Goal: Information Seeking & Learning: Find specific fact

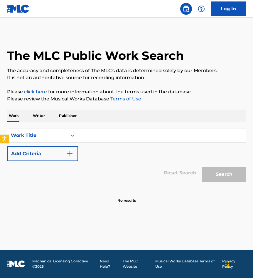
click at [229, 8] on link "Log In" at bounding box center [228, 8] width 35 height 15
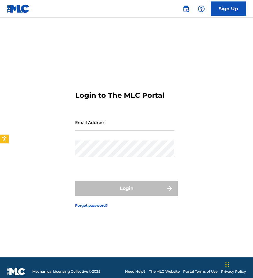
click at [112, 121] on input "Email Address" at bounding box center [124, 122] width 99 height 17
type input "[EMAIL_ADDRESS][DOMAIN_NAME]"
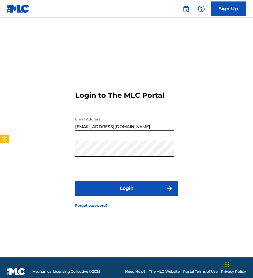
click at [75, 181] on button "Login" at bounding box center [126, 188] width 103 height 15
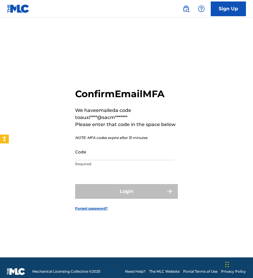
click at [130, 157] on input "Code" at bounding box center [124, 151] width 99 height 17
paste input "427216"
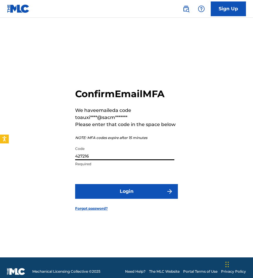
type input "427216"
click at [75, 184] on button "Login" at bounding box center [126, 191] width 103 height 15
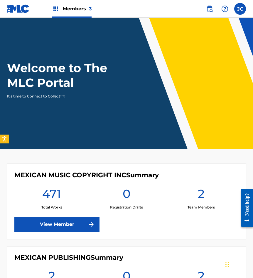
click at [211, 10] on img at bounding box center [209, 8] width 7 height 7
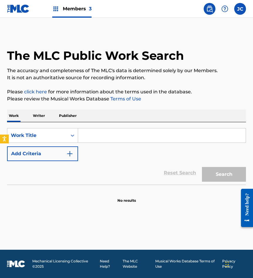
click at [72, 159] on button "Add Criteria" at bounding box center [42, 153] width 71 height 15
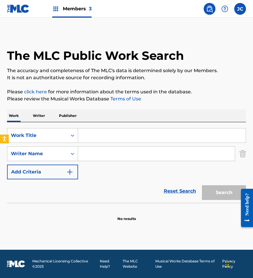
click at [125, 131] on input "Search Form" at bounding box center [162, 135] width 168 height 14
type input "islas perdidas"
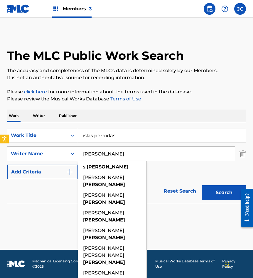
type input "[PERSON_NAME]"
click at [202, 185] on button "Search" at bounding box center [224, 192] width 44 height 15
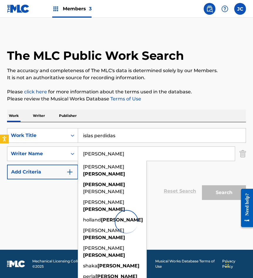
click at [158, 117] on div "Work Writer Publisher" at bounding box center [126, 115] width 239 height 12
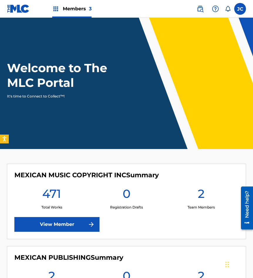
click at [89, 225] on img at bounding box center [91, 223] width 7 height 7
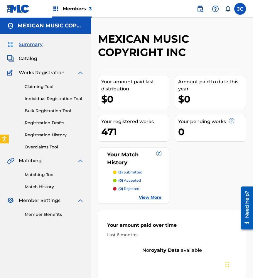
click at [31, 61] on span "Catalog" at bounding box center [28, 58] width 19 height 7
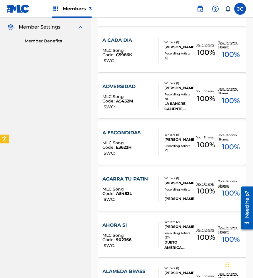
scroll to position [176, 0]
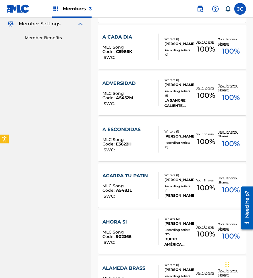
click at [155, 182] on div at bounding box center [156, 185] width 5 height 26
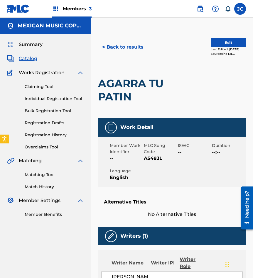
click at [128, 47] on button "< Back to results" at bounding box center [123, 47] width 50 height 15
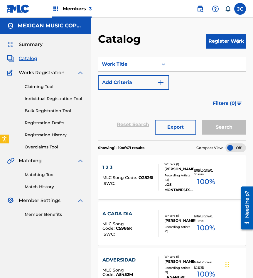
click at [17, 6] on img at bounding box center [18, 8] width 23 height 9
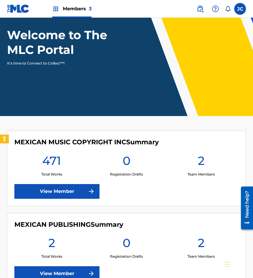
scroll to position [88, 0]
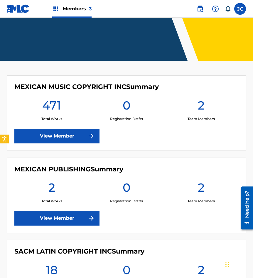
click at [69, 137] on link "View Member" at bounding box center [56, 135] width 85 height 15
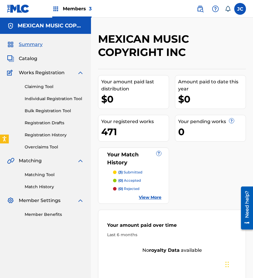
click at [49, 150] on link "Overclaims Tool" at bounding box center [54, 147] width 59 height 6
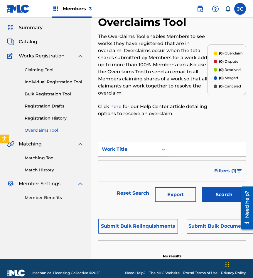
scroll to position [26, 0]
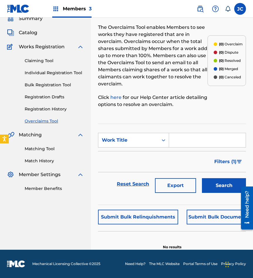
click at [40, 150] on link "Matching Tool" at bounding box center [54, 149] width 59 height 6
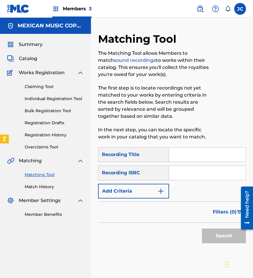
click at [46, 189] on link "Match History" at bounding box center [54, 186] width 59 height 6
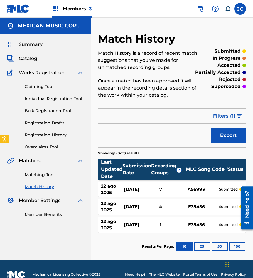
click at [11, 15] on link at bounding box center [18, 8] width 23 height 17
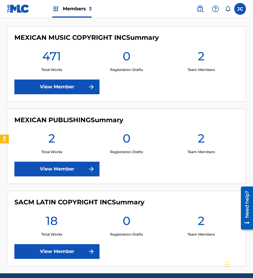
scroll to position [161, 0]
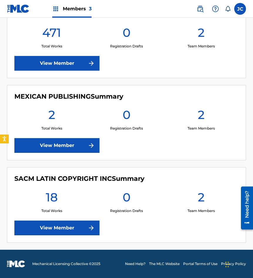
click at [69, 225] on link "View Member" at bounding box center [56, 227] width 85 height 15
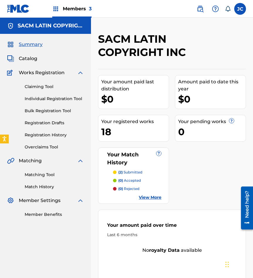
click at [13, 7] on img at bounding box center [18, 8] width 23 height 9
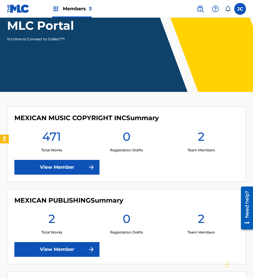
scroll to position [29, 0]
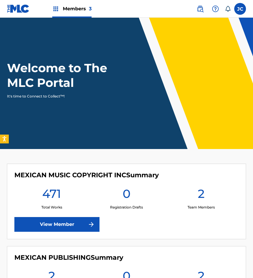
click at [201, 9] on img at bounding box center [200, 8] width 7 height 7
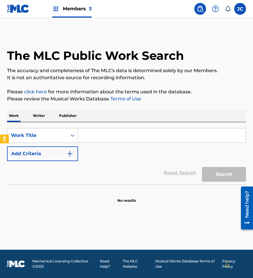
click at [57, 151] on button "Add Criteria" at bounding box center [42, 153] width 71 height 15
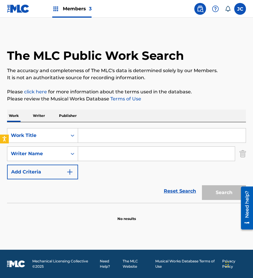
click at [104, 134] on input "Search Form" at bounding box center [162, 135] width 168 height 14
type input "islas perdidas"
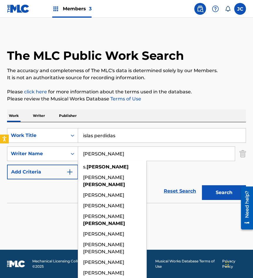
type input "[PERSON_NAME]"
click at [202, 185] on button "Search" at bounding box center [224, 192] width 44 height 15
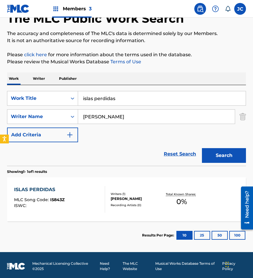
scroll to position [39, 0]
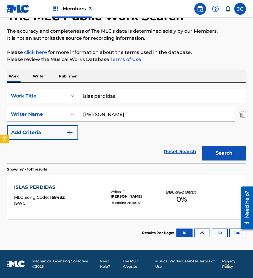
click at [164, 186] on div "ISLAS PERDIDAS MLC Song Code : I5843Z ISWC : Writers ( 1 ) [PERSON_NAME] Record…" at bounding box center [126, 197] width 239 height 44
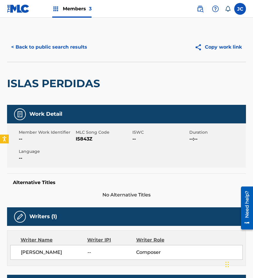
click at [83, 138] on span "I5843Z" at bounding box center [104, 138] width 56 height 7
copy span "I5843Z"
click at [68, 34] on div "< Back to public search results Copy work link" at bounding box center [126, 46] width 239 height 29
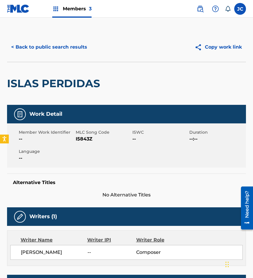
click at [67, 44] on button "< Back to public search results" at bounding box center [49, 47] width 84 height 15
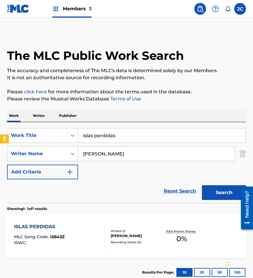
scroll to position [6, 0]
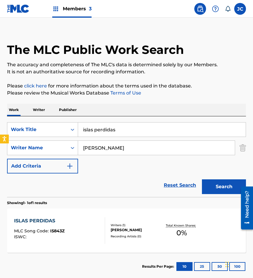
click at [126, 137] on div "SearchWithCriteriabaa1cc0c-103c-409c-8b17-72574a788860 Work Title islas perdida…" at bounding box center [126, 147] width 239 height 51
click at [119, 131] on input "islas perdidas" at bounding box center [162, 129] width 168 height 14
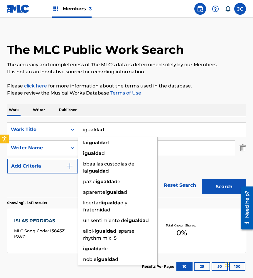
type input "igualdad"
click at [202, 179] on button "Search" at bounding box center [224, 186] width 44 height 15
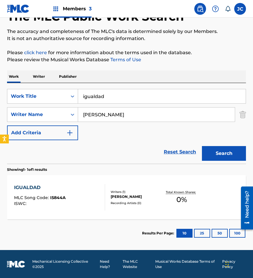
scroll to position [39, 0]
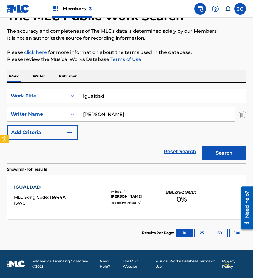
click at [122, 202] on div "Writers ( 1 ) [PERSON_NAME] Recording Artists ( 0 )" at bounding box center [133, 197] width 57 height 16
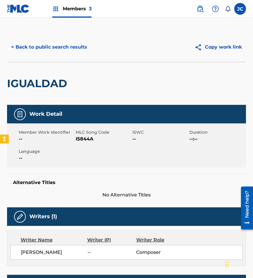
click at [84, 140] on span "I5844A" at bounding box center [104, 138] width 56 height 7
copy span "I5844A"
click at [78, 88] on div "IGUALDAD" at bounding box center [126, 83] width 239 height 43
click at [83, 47] on button "< Back to public search results" at bounding box center [49, 47] width 84 height 15
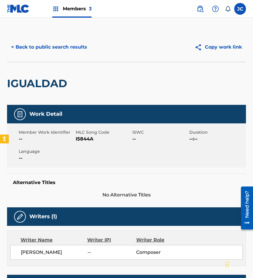
scroll to position [6, 0]
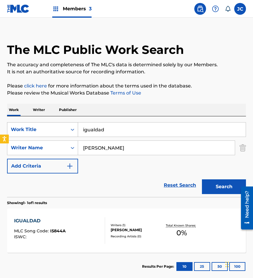
drag, startPoint x: 126, startPoint y: 129, endPoint x: 29, endPoint y: 124, distance: 97.4
click at [31, 126] on div "SearchWithCriteriabaa1cc0c-103c-409c-8b17-72574a788860 Work Title igualdad" at bounding box center [126, 129] width 239 height 15
type input "esta noche la olvido"
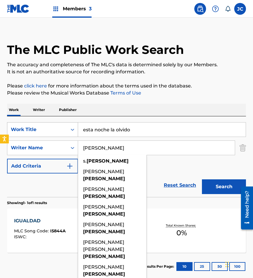
click at [202, 179] on button "Search" at bounding box center [224, 186] width 44 height 15
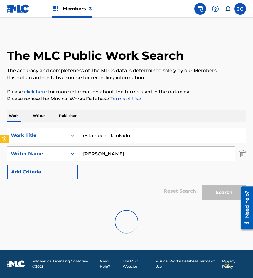
scroll to position [0, 0]
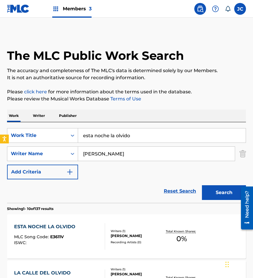
click at [126, 184] on div "Reset Search Search" at bounding box center [126, 191] width 239 height 24
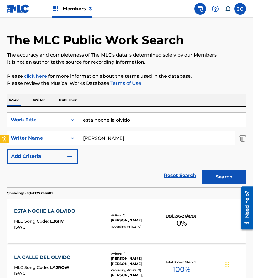
scroll to position [29, 0]
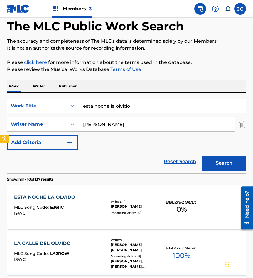
click at [109, 210] on div "Writers ( 1 ) [PERSON_NAME] Recording Artists ( 0 )" at bounding box center [133, 207] width 57 height 16
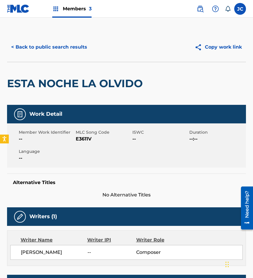
click at [85, 138] on span "E3611V" at bounding box center [104, 138] width 56 height 7
copy span "E3611V"
drag, startPoint x: 1, startPoint y: 44, endPoint x: 50, endPoint y: 40, distance: 49.2
click at [6, 44] on div "< Back to public search results Copy work link ESTA NOCHE LA OLVIDO Work Detail…" at bounding box center [126, 194] width 253 height 325
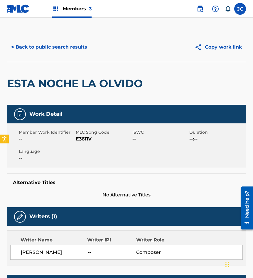
click at [55, 40] on button "< Back to public search results" at bounding box center [49, 47] width 84 height 15
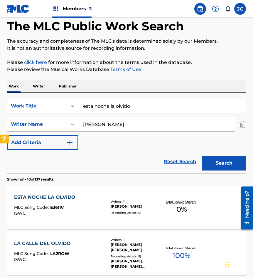
drag, startPoint x: 81, startPoint y: 111, endPoint x: 69, endPoint y: 111, distance: 12.6
click at [69, 111] on div "SearchWithCriteriabaa1cc0c-103c-409c-8b17-72574a788860 Work Title esta noche la…" at bounding box center [126, 105] width 239 height 15
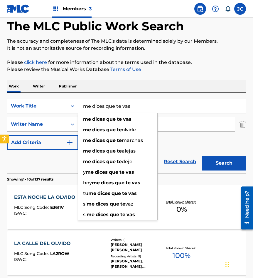
type input "me dices que te vas"
click at [202, 156] on button "Search" at bounding box center [224, 163] width 44 height 15
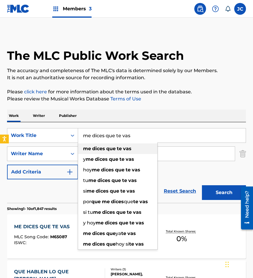
click at [124, 148] on strong "vas" at bounding box center [127, 149] width 9 height 6
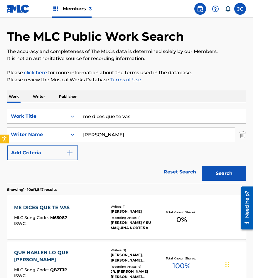
scroll to position [29, 0]
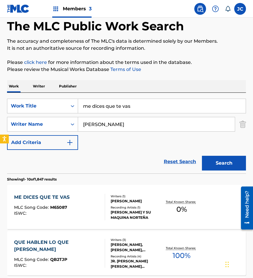
click at [123, 203] on div "[PERSON_NAME]" at bounding box center [136, 200] width 51 height 5
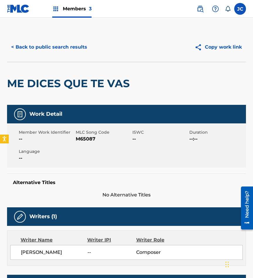
click at [83, 137] on span "M65087" at bounding box center [104, 138] width 56 height 7
copy span "M65087"
click at [15, 69] on div "ME DICES QUE TE VAS" at bounding box center [70, 83] width 126 height 43
click at [60, 48] on button "< Back to public search results" at bounding box center [49, 47] width 84 height 15
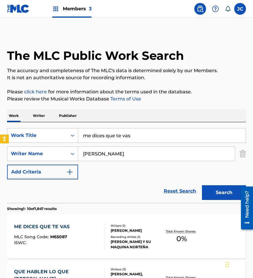
scroll to position [29, 0]
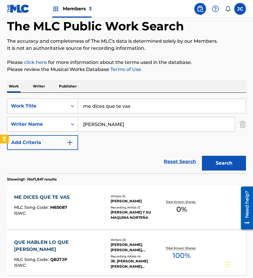
drag, startPoint x: 146, startPoint y: 102, endPoint x: 21, endPoint y: 121, distance: 125.8
click at [31, 123] on div "SearchWithCriteriabaa1cc0c-103c-409c-8b17-72574a788860 Work Title me dices que …" at bounding box center [126, 123] width 239 height 51
type input "tiempo"
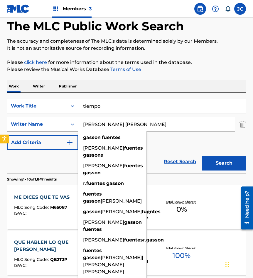
click at [202, 156] on button "Search" at bounding box center [224, 163] width 44 height 15
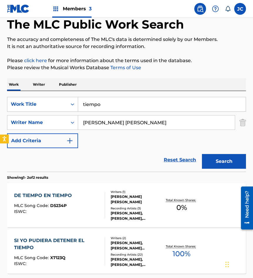
scroll to position [86, 0]
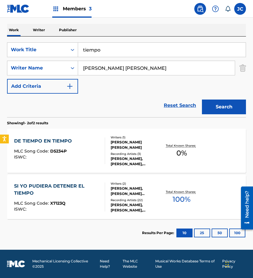
drag, startPoint x: 44, startPoint y: 85, endPoint x: 16, endPoint y: 78, distance: 28.8
click at [19, 79] on div "SearchWithCriteriabaa1cc0c-103c-409c-8b17-72574a788860 Work Title tiempo Search…" at bounding box center [126, 67] width 239 height 51
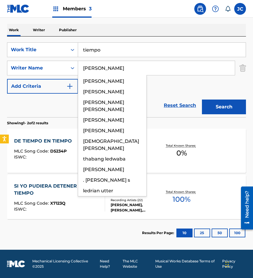
type input "[PERSON_NAME]"
click at [202, 99] on button "Search" at bounding box center [224, 106] width 44 height 15
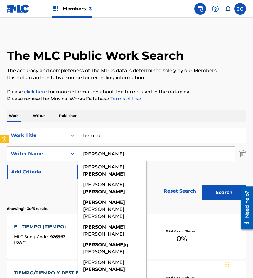
click at [161, 181] on div "Reset Search Search" at bounding box center [126, 191] width 239 height 24
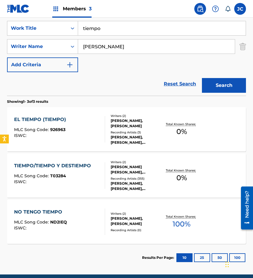
scroll to position [118, 0]
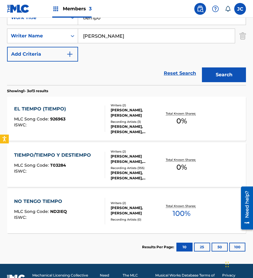
click at [141, 117] on div "[PERSON_NAME], [PERSON_NAME]" at bounding box center [136, 112] width 51 height 11
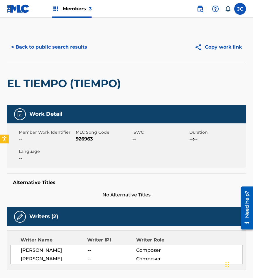
click at [92, 139] on span "926963" at bounding box center [104, 138] width 56 height 7
copy span "926963"
click at [59, 41] on button "< Back to public search results" at bounding box center [49, 47] width 84 height 15
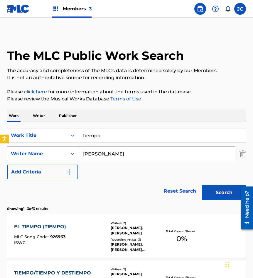
scroll to position [98, 0]
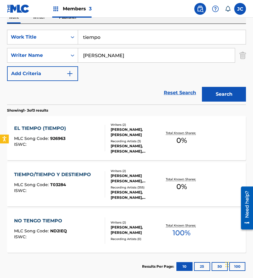
click at [86, 179] on div "TIEMPO/TIEMPO Y DESTIEMPO MLC Song Code : T03284 ISWC :" at bounding box center [54, 184] width 80 height 26
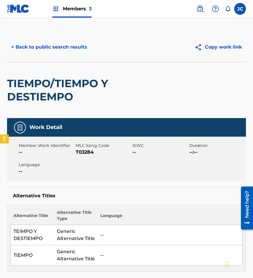
click at [81, 151] on span "T03284" at bounding box center [104, 151] width 56 height 7
copy span "T03284"
click at [86, 58] on div "< Back to public search results Copy work link" at bounding box center [126, 46] width 239 height 29
click at [79, 45] on button "< Back to public search results" at bounding box center [49, 47] width 84 height 15
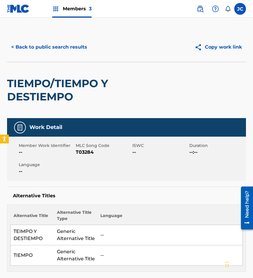
scroll to position [98, 0]
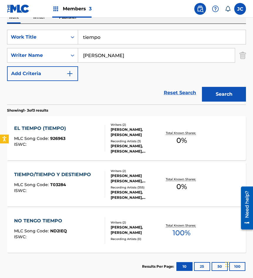
click at [132, 38] on input "tiempo" at bounding box center [162, 37] width 168 height 14
type input "cuatro valientes"
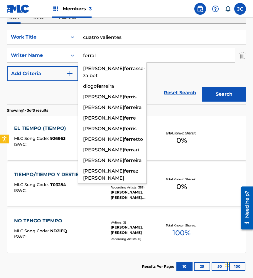
type input "ferral"
click at [202, 87] on button "Search" at bounding box center [224, 94] width 44 height 15
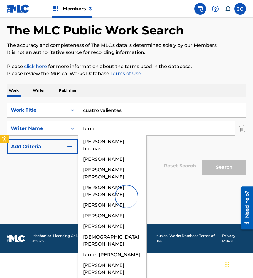
scroll to position [0, 0]
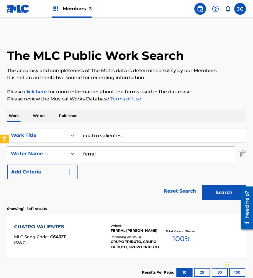
click at [166, 169] on div "SearchWithCriteriabaa1cc0c-103c-409c-8b17-72574a788860 Work Title cuatro valien…" at bounding box center [126, 153] width 239 height 51
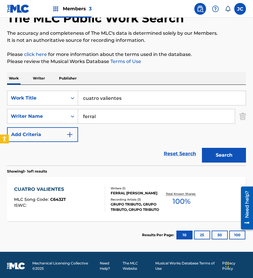
scroll to position [39, 0]
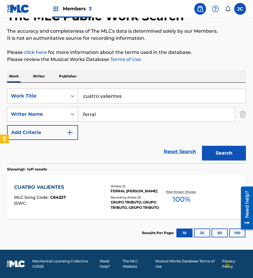
click at [118, 193] on div "FERRAL [PERSON_NAME]" at bounding box center [136, 190] width 51 height 5
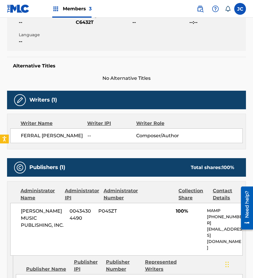
scroll to position [93, 0]
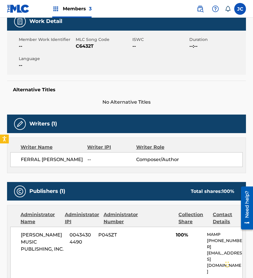
click at [83, 49] on span "C6432T" at bounding box center [104, 46] width 56 height 7
click at [83, 44] on span "C6432T" at bounding box center [104, 46] width 56 height 7
click at [65, 73] on div "Member Work Identifier -- MLC Song Code C6432T ISWC -- Duration --:-- Language …" at bounding box center [126, 53] width 239 height 44
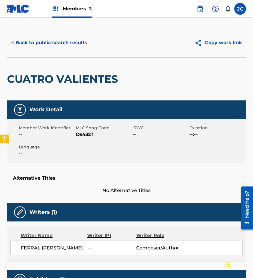
click at [61, 41] on button "< Back to public search results" at bounding box center [49, 42] width 84 height 15
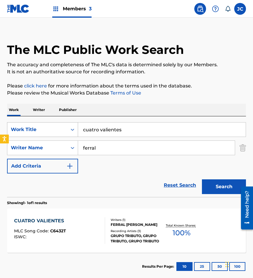
drag, startPoint x: 132, startPoint y: 128, endPoint x: 47, endPoint y: 130, distance: 85.0
click at [47, 130] on div "SearchWithCriteriabaa1cc0c-103c-409c-8b17-72574a788860 Work Title cuatro valien…" at bounding box center [126, 129] width 239 height 15
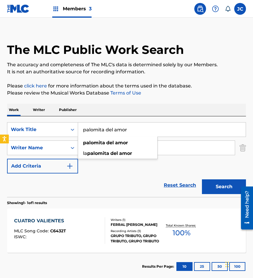
type input "palomita del amor"
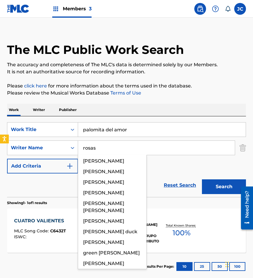
click at [202, 179] on button "Search" at bounding box center [224, 186] width 44 height 15
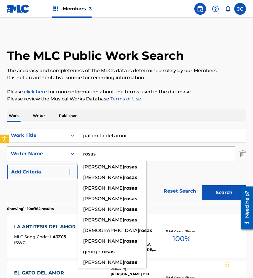
click at [168, 180] on div "Reset Search Search" at bounding box center [126, 191] width 239 height 24
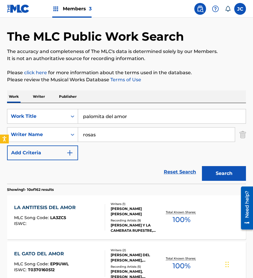
scroll to position [16, 0]
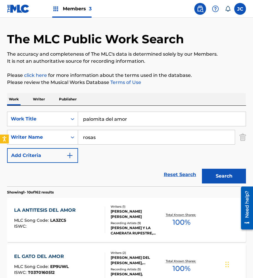
click at [105, 136] on input "rosas" at bounding box center [156, 137] width 157 height 14
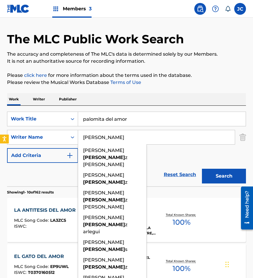
click at [202, 168] on button "Search" at bounding box center [224, 175] width 44 height 15
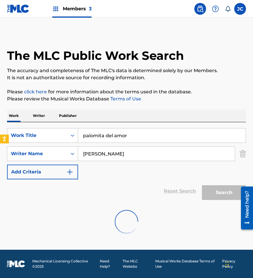
scroll to position [0, 0]
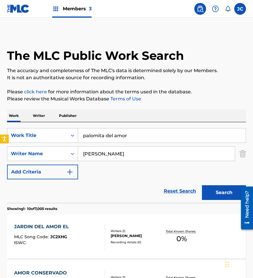
click at [168, 166] on div "SearchWithCriteriabaa1cc0c-103c-409c-8b17-72574a788860 Work Title palomita del …" at bounding box center [126, 153] width 239 height 51
drag, startPoint x: 133, startPoint y: 159, endPoint x: 33, endPoint y: 158, distance: 100.0
click at [33, 158] on div "SearchWithCriteria34a3553f-ed1b-4210-9703-12c91578974e Writer Name [PERSON_NAME]" at bounding box center [126, 153] width 239 height 15
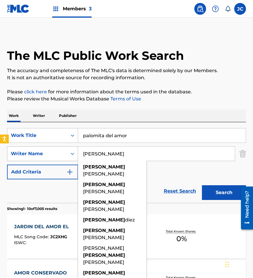
type input "[PERSON_NAME]"
click at [202, 185] on button "Search" at bounding box center [224, 192] width 44 height 15
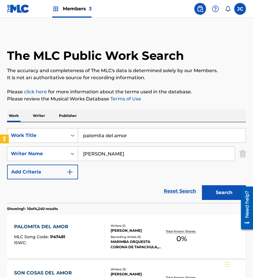
click at [126, 187] on div "Reset Search Search" at bounding box center [126, 191] width 239 height 24
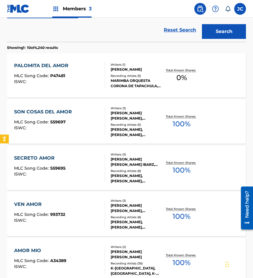
scroll to position [147, 0]
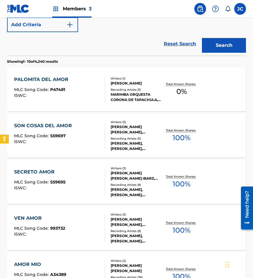
click at [134, 88] on div "Recording Artists ( 5 )" at bounding box center [136, 89] width 51 height 4
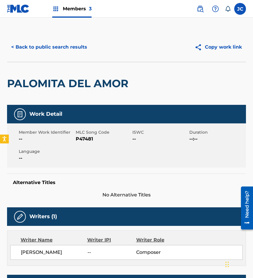
click at [69, 48] on button "< Back to public search results" at bounding box center [49, 47] width 84 height 15
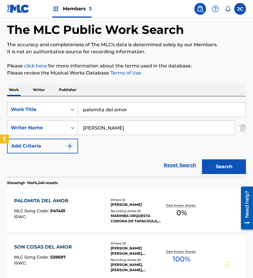
scroll to position [16, 0]
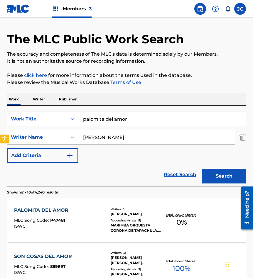
drag, startPoint x: 123, startPoint y: 136, endPoint x: 12, endPoint y: 154, distance: 112.0
click at [13, 153] on div "SearchWithCriteriabaa1cc0c-103c-409c-8b17-72574a788860 Work Title palomita del …" at bounding box center [126, 136] width 239 height 51
type input "[PERSON_NAME]"
click at [202, 168] on button "Search" at bounding box center [224, 175] width 44 height 15
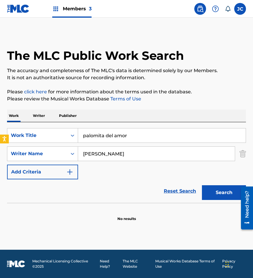
click at [32, 62] on h1 "The MLC Public Work Search" at bounding box center [95, 55] width 177 height 15
drag, startPoint x: 47, startPoint y: 144, endPoint x: 1, endPoint y: 151, distance: 47.0
click at [1, 151] on div "The MLC Public Work Search The accuracy and completeness of The MLC's data is d…" at bounding box center [126, 126] width 253 height 189
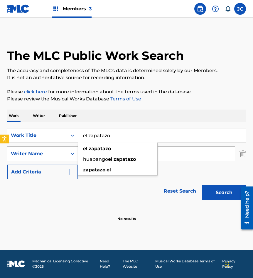
type input "el zapatazo"
click at [202, 185] on button "Search" at bounding box center [224, 192] width 44 height 15
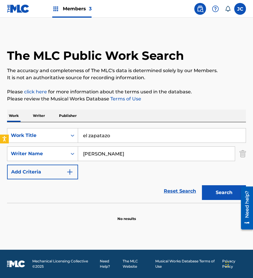
click at [218, 188] on button "Search" at bounding box center [224, 192] width 44 height 15
click at [131, 151] on input "[PERSON_NAME]" at bounding box center [156, 153] width 157 height 14
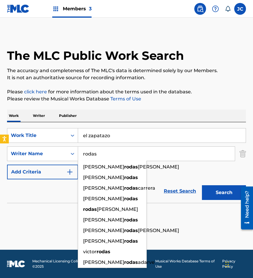
click at [202, 185] on button "Search" at bounding box center [224, 192] width 44 height 15
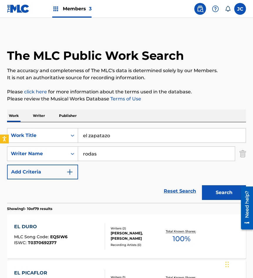
click at [89, 154] on input "rodas" at bounding box center [156, 153] width 157 height 14
click at [91, 153] on input "rodas" at bounding box center [156, 153] width 157 height 14
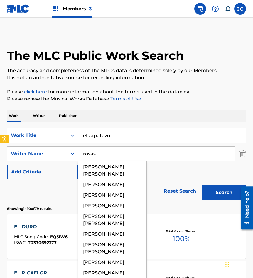
click at [202, 185] on button "Search" at bounding box center [224, 192] width 44 height 15
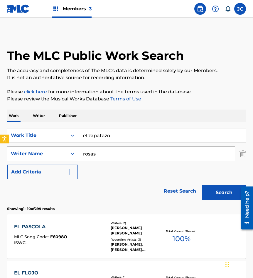
click at [155, 177] on div "SearchWithCriteriabaa1cc0c-103c-409c-8b17-72574a788860 Work Title el zapatazo S…" at bounding box center [126, 153] width 239 height 51
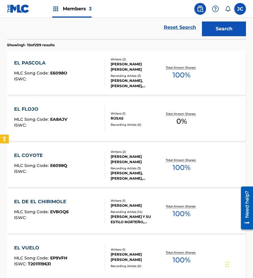
scroll to position [75, 0]
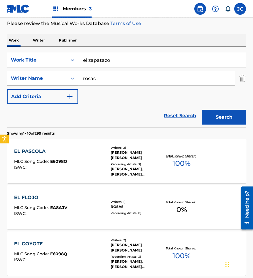
drag, startPoint x: 104, startPoint y: 78, endPoint x: 53, endPoint y: 81, distance: 50.9
click at [54, 81] on div "SearchWithCriteria34a3553f-ed1b-4210-9703-12c91578974e Writer Name [PERSON_NAME]" at bounding box center [126, 78] width 239 height 15
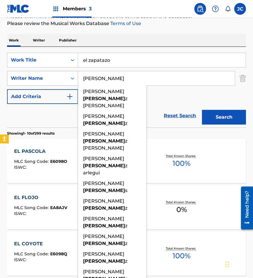
click at [202, 110] on button "Search" at bounding box center [224, 117] width 44 height 15
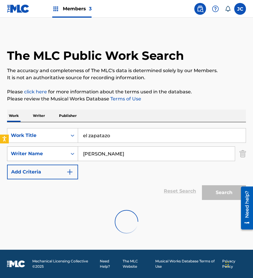
scroll to position [0, 0]
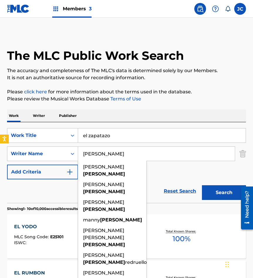
click at [176, 176] on div "SearchWithCriteriabaa1cc0c-103c-409c-8b17-72574a788860 Work Title el zapatazo S…" at bounding box center [126, 153] width 239 height 51
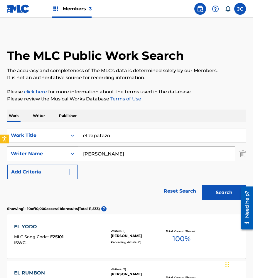
drag, startPoint x: 128, startPoint y: 156, endPoint x: 48, endPoint y: 156, distance: 80.3
click at [50, 156] on div "SearchWithCriteria34a3553f-ed1b-4210-9703-12c91578974e Writer Name [PERSON_NAME]" at bounding box center [126, 153] width 239 height 15
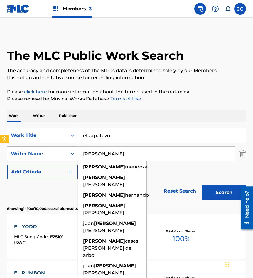
type input "[PERSON_NAME]"
click at [202, 185] on button "Search" at bounding box center [224, 192] width 44 height 15
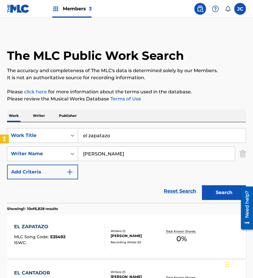
click at [130, 183] on div "Reset Search Search" at bounding box center [126, 191] width 239 height 24
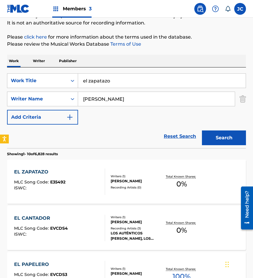
scroll to position [29, 0]
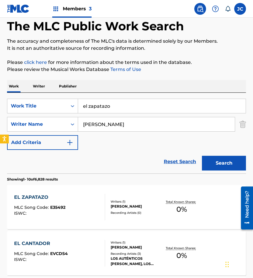
drag, startPoint x: 148, startPoint y: 99, endPoint x: 80, endPoint y: 95, distance: 68.9
click at [86, 98] on div "SearchWithCriteriabaa1cc0c-103c-409c-8b17-72574a788860 Work Title el zapatazo S…" at bounding box center [126, 133] width 239 height 81
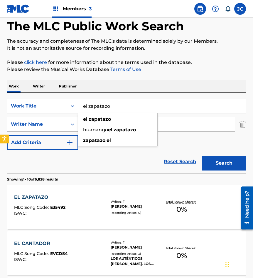
type input "e"
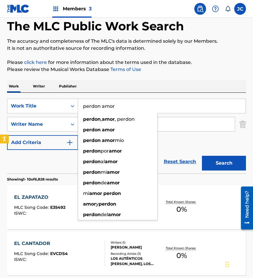
type input "perdon amor"
click at [202, 156] on button "Search" at bounding box center [224, 163] width 44 height 15
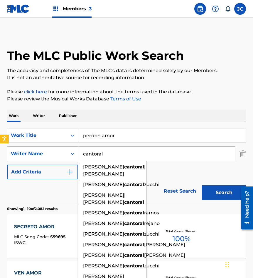
type input "cantoral"
click at [202, 185] on button "Search" at bounding box center [224, 192] width 44 height 15
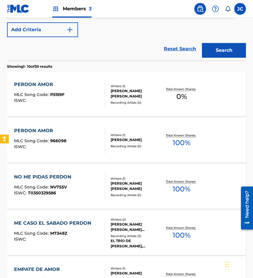
scroll to position [147, 0]
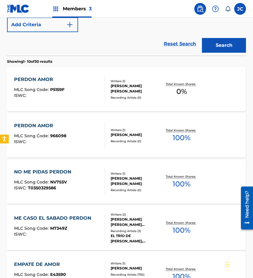
click at [75, 129] on div "PERDON AMOR MLC Song Code : 966098 ISWC :" at bounding box center [59, 135] width 91 height 26
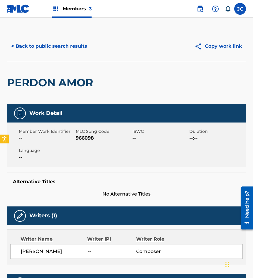
click at [57, 49] on button "< Back to public search results" at bounding box center [49, 46] width 84 height 15
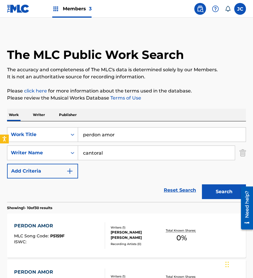
scroll to position [181, 0]
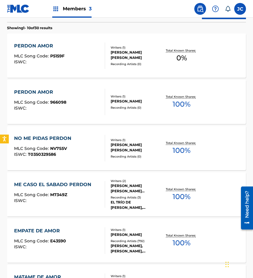
click at [24, 58] on span "MLC Song Code :" at bounding box center [32, 55] width 36 height 5
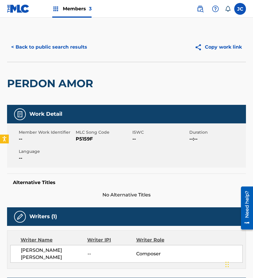
click at [82, 139] on span "P5159F" at bounding box center [104, 138] width 56 height 7
copy span "P5159F"
click at [63, 47] on button "< Back to public search results" at bounding box center [49, 47] width 84 height 15
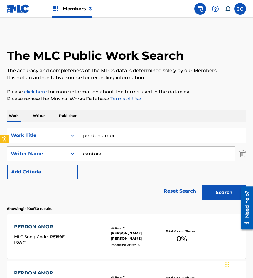
scroll to position [214, 0]
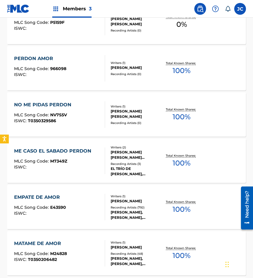
click at [61, 71] on span "966098" at bounding box center [58, 68] width 16 height 5
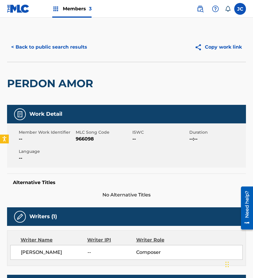
click at [85, 137] on span "966098" at bounding box center [104, 138] width 56 height 7
copy span "966098"
click at [83, 48] on button "< Back to public search results" at bounding box center [49, 47] width 84 height 15
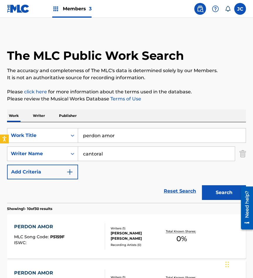
click at [64, 140] on div "SearchWithCriteriabaa1cc0c-103c-409c-8b17-72574a788860 Work Title perdon amor" at bounding box center [126, 135] width 239 height 15
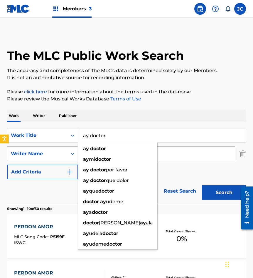
type input "ay doctor"
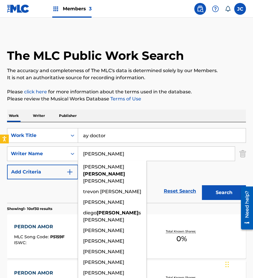
type input "[PERSON_NAME]"
click at [202, 185] on button "Search" at bounding box center [224, 192] width 44 height 15
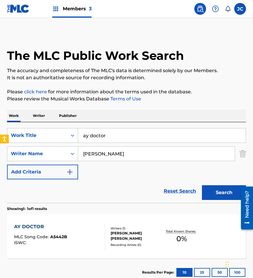
click at [156, 170] on div "SearchWithCriteriabaa1cc0c-103c-409c-8b17-72574a788860 Work Title ay doctor Sea…" at bounding box center [126, 153] width 239 height 51
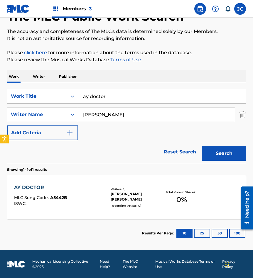
scroll to position [39, 0]
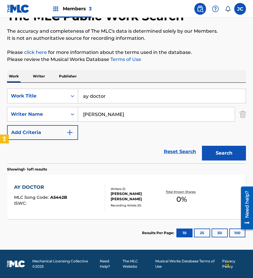
click at [106, 184] on div "AY DOCTOR MLC Song Code : A5442B ISWC : Writers ( 1 ) [PERSON_NAME] [PERSON_NAM…" at bounding box center [126, 197] width 239 height 44
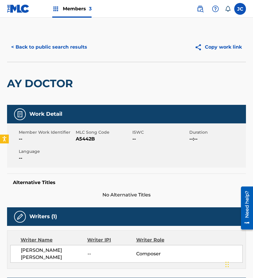
click at [88, 138] on span "A5442B" at bounding box center [104, 138] width 56 height 7
copy span "A5442B"
drag, startPoint x: 82, startPoint y: 83, endPoint x: 78, endPoint y: 47, distance: 36.4
click at [82, 83] on div "AY DOCTOR" at bounding box center [126, 83] width 239 height 43
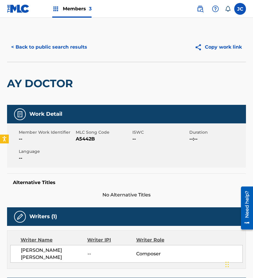
click at [77, 43] on button "< Back to public search results" at bounding box center [49, 47] width 84 height 15
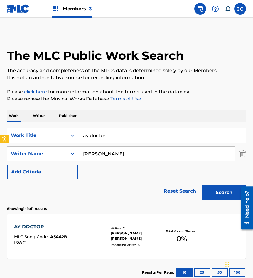
scroll to position [6, 0]
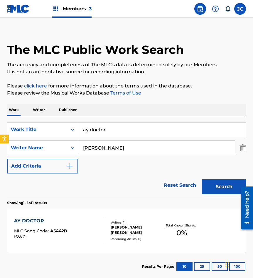
drag, startPoint x: 123, startPoint y: 128, endPoint x: 94, endPoint y: 113, distance: 32.4
click at [76, 129] on div "SearchWithCriteriabaa1cc0c-103c-409c-8b17-72574a788860 Work Title ay doctor" at bounding box center [126, 129] width 239 height 15
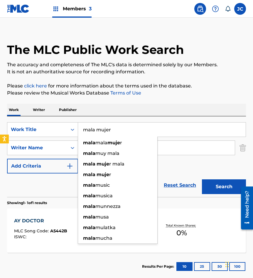
type input "mala mujer"
click at [202, 179] on button "Search" at bounding box center [224, 186] width 44 height 15
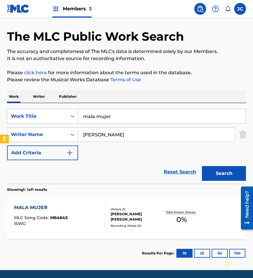
scroll to position [39, 0]
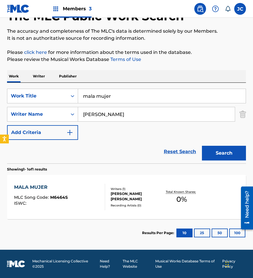
click at [127, 197] on div "[PERSON_NAME] [PERSON_NAME]" at bounding box center [136, 196] width 51 height 11
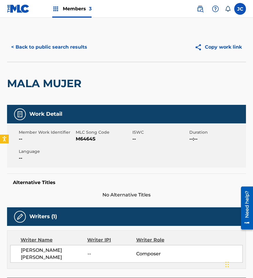
click at [86, 137] on span "M6464S" at bounding box center [104, 138] width 56 height 7
drag, startPoint x: 71, startPoint y: 62, endPoint x: 71, endPoint y: 54, distance: 8.2
click at [71, 62] on div "MALA MUJER" at bounding box center [45, 83] width 77 height 43
click at [73, 49] on button "< Back to public search results" at bounding box center [49, 47] width 84 height 15
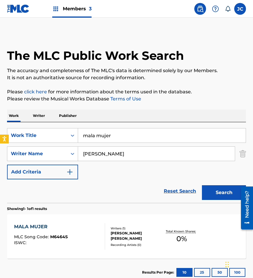
scroll to position [6, 0]
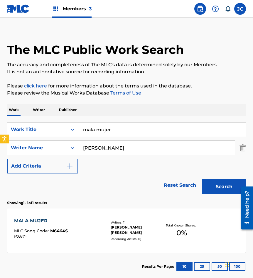
drag, startPoint x: 137, startPoint y: 133, endPoint x: 109, endPoint y: 119, distance: 31.2
click at [76, 133] on div "SearchWithCriteriabaa1cc0c-103c-409c-8b17-72574a788860 Work Title mala mujer" at bounding box center [126, 129] width 239 height 15
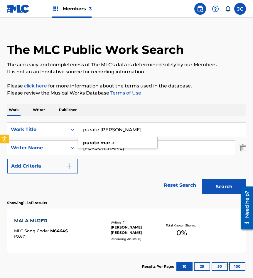
type input "purate [PERSON_NAME]"
click at [202, 179] on button "Search" at bounding box center [224, 186] width 44 height 15
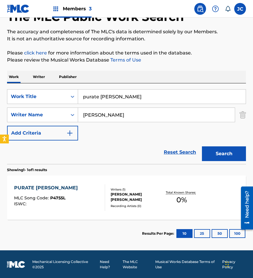
scroll to position [39, 0]
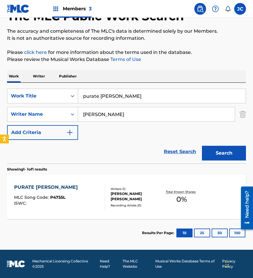
click at [136, 196] on div "[PERSON_NAME] [PERSON_NAME]" at bounding box center [136, 196] width 51 height 11
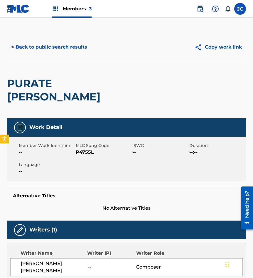
click at [88, 148] on span "P4755L" at bounding box center [104, 151] width 56 height 7
drag, startPoint x: 59, startPoint y: 59, endPoint x: 63, endPoint y: 47, distance: 12.6
click at [59, 59] on div "< Back to public search results Copy work link" at bounding box center [126, 46] width 239 height 29
click at [67, 46] on button "< Back to public search results" at bounding box center [49, 47] width 84 height 15
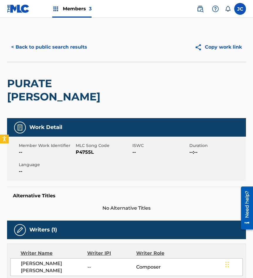
scroll to position [6, 0]
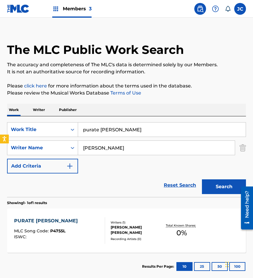
click at [40, 119] on div "SearchWithCriteriabaa1cc0c-103c-409c-8b17-72574a788860 Work Title purate [PERSO…" at bounding box center [126, 156] width 239 height 81
type input "llevame contigo"
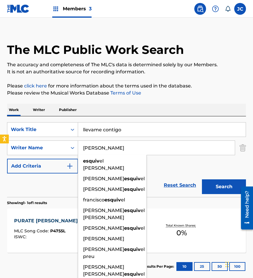
type input "[PERSON_NAME]"
click at [202, 179] on button "Search" at bounding box center [224, 186] width 44 height 15
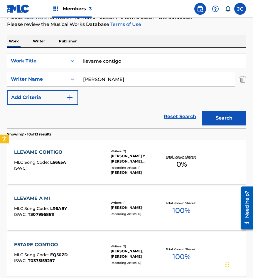
scroll to position [88, 0]
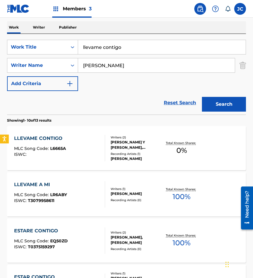
click at [132, 138] on div "Writers ( 2 )" at bounding box center [136, 137] width 51 height 4
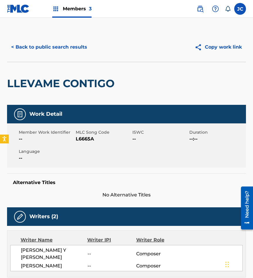
click at [90, 141] on span "L6665A" at bounding box center [104, 138] width 56 height 7
click at [89, 140] on span "L6665A" at bounding box center [104, 138] width 56 height 7
click at [62, 69] on div "LLEVAME CONTIGO" at bounding box center [62, 83] width 111 height 43
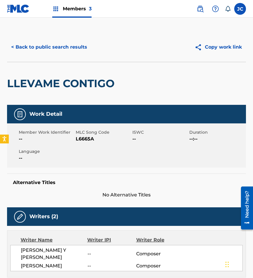
click at [54, 76] on div "LLEVAME CONTIGO" at bounding box center [62, 83] width 111 height 43
click at [69, 49] on button "< Back to public search results" at bounding box center [49, 47] width 84 height 15
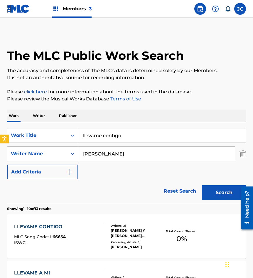
scroll to position [88, 0]
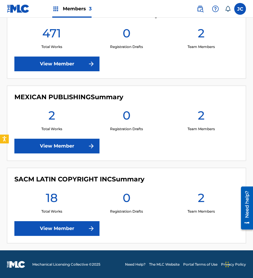
scroll to position [161, 0]
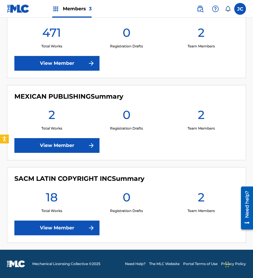
click at [90, 228] on img at bounding box center [91, 227] width 7 height 7
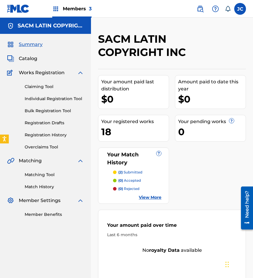
click at [27, 60] on span "Catalog" at bounding box center [28, 58] width 19 height 7
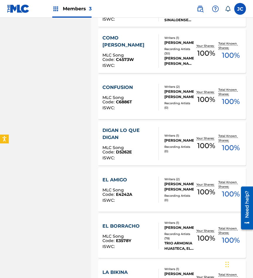
scroll to position [400, 0]
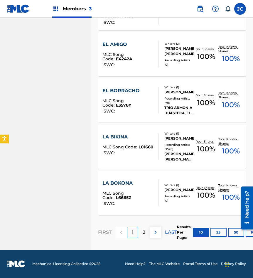
click at [233, 231] on button "50" at bounding box center [236, 232] width 16 height 9
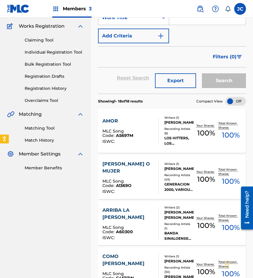
scroll to position [0, 0]
